Goal: Task Accomplishment & Management: Manage account settings

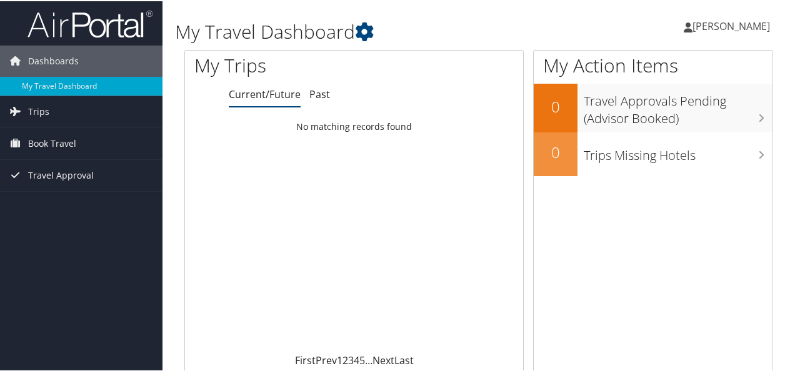
click at [699, 23] on span "[PERSON_NAME]" at bounding box center [732, 25] width 78 height 14
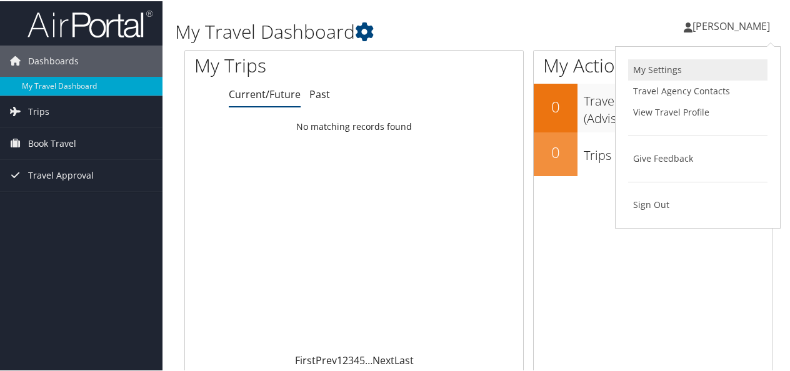
click at [664, 66] on link "My Settings" at bounding box center [697, 68] width 139 height 21
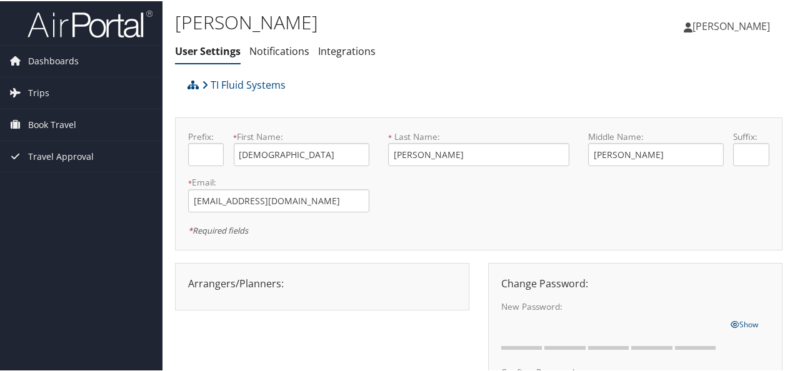
click at [693, 24] on span "[PERSON_NAME]" at bounding box center [732, 25] width 78 height 14
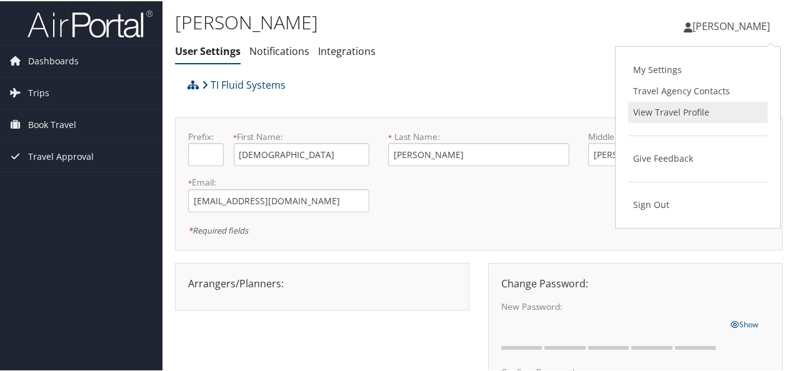
click at [663, 110] on link "View Travel Profile" at bounding box center [697, 111] width 139 height 21
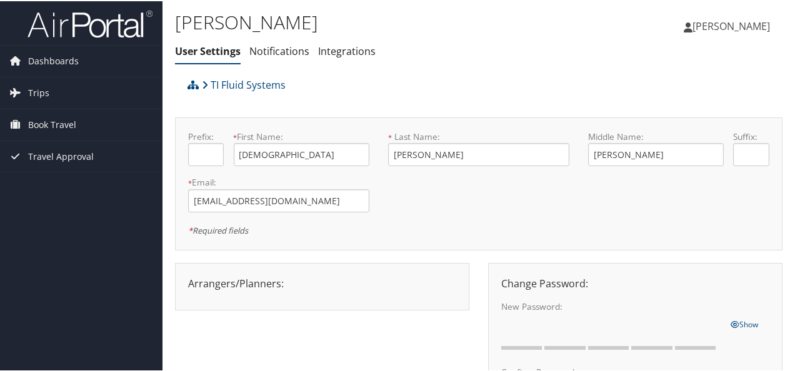
click at [731, 24] on span "[PERSON_NAME]" at bounding box center [732, 25] width 78 height 14
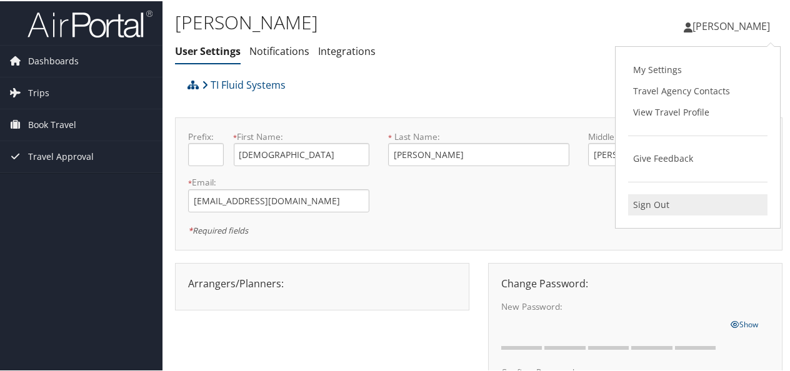
click at [654, 204] on link "Sign Out" at bounding box center [697, 203] width 139 height 21
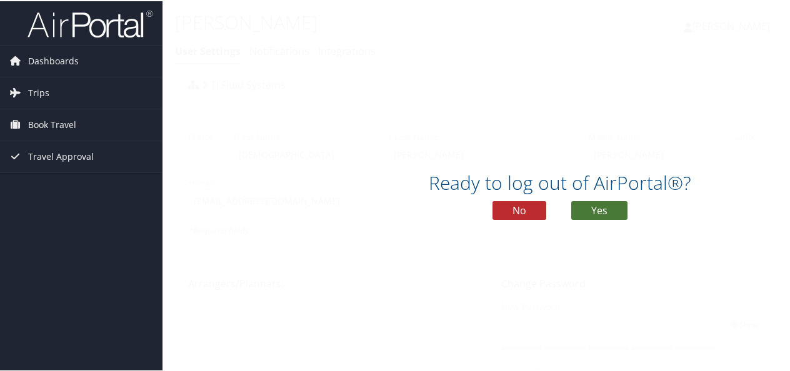
click at [610, 213] on button "Yes" at bounding box center [599, 209] width 56 height 19
